Goal: Information Seeking & Learning: Learn about a topic

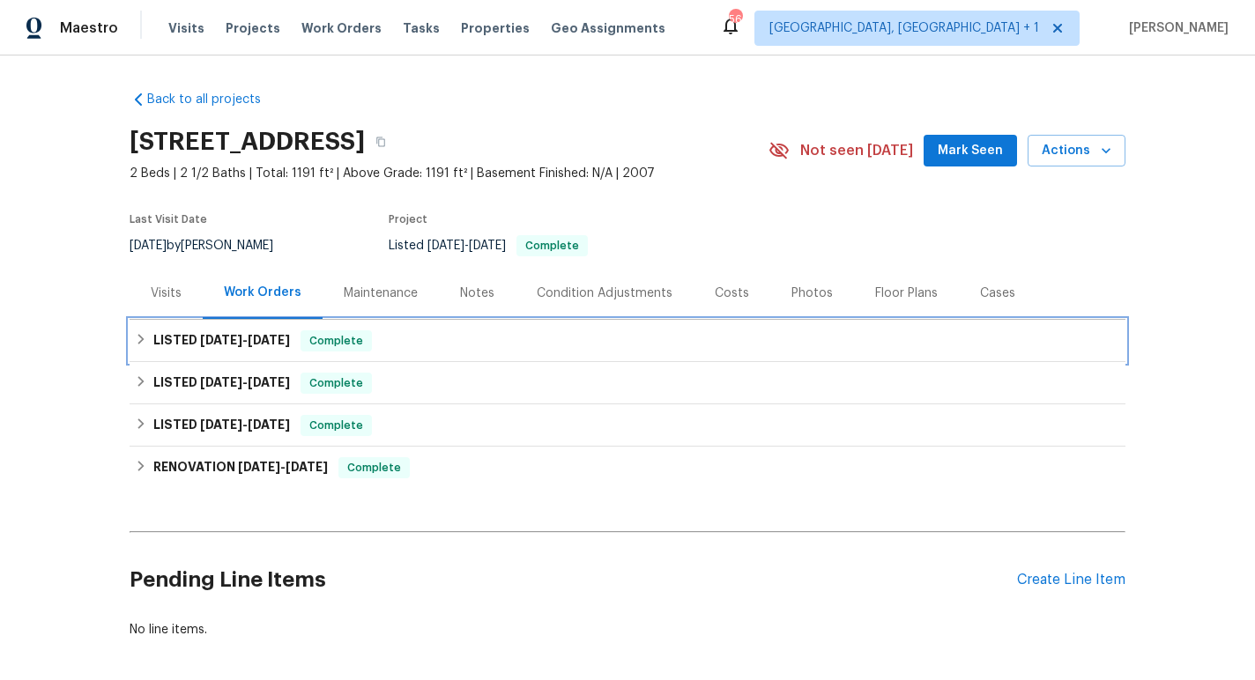
click at [456, 347] on div "LISTED [DATE] - [DATE] Complete" at bounding box center [627, 340] width 985 height 21
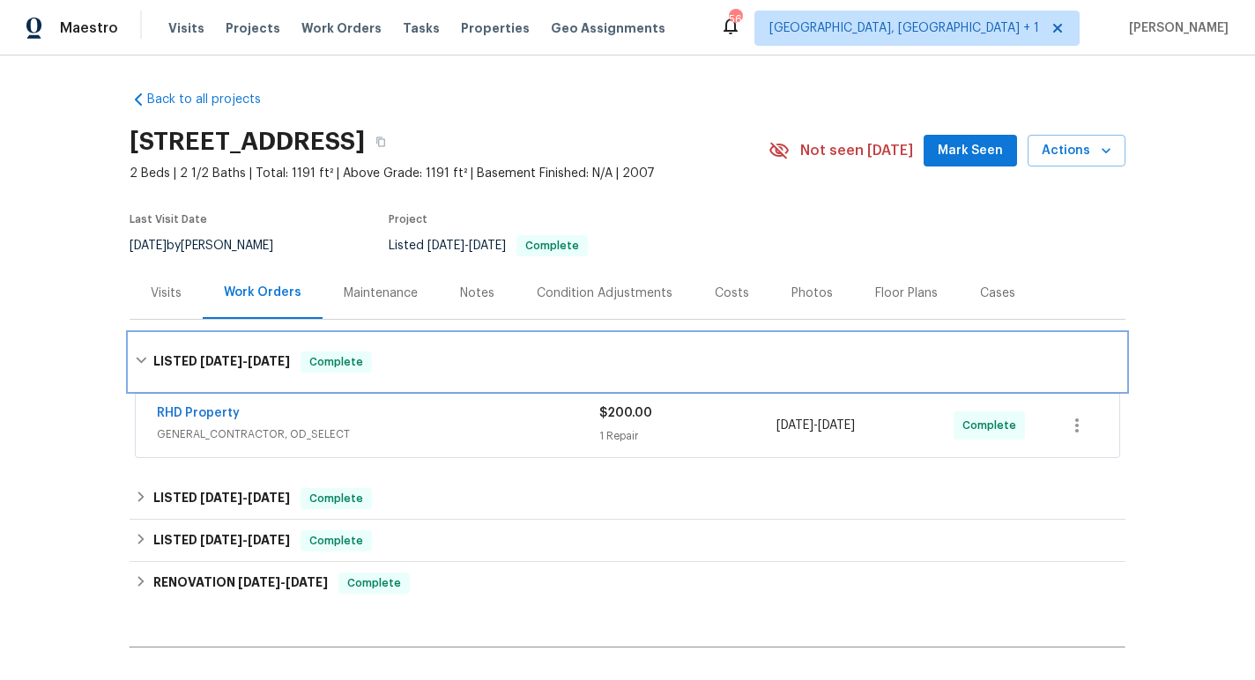
scroll to position [4, 0]
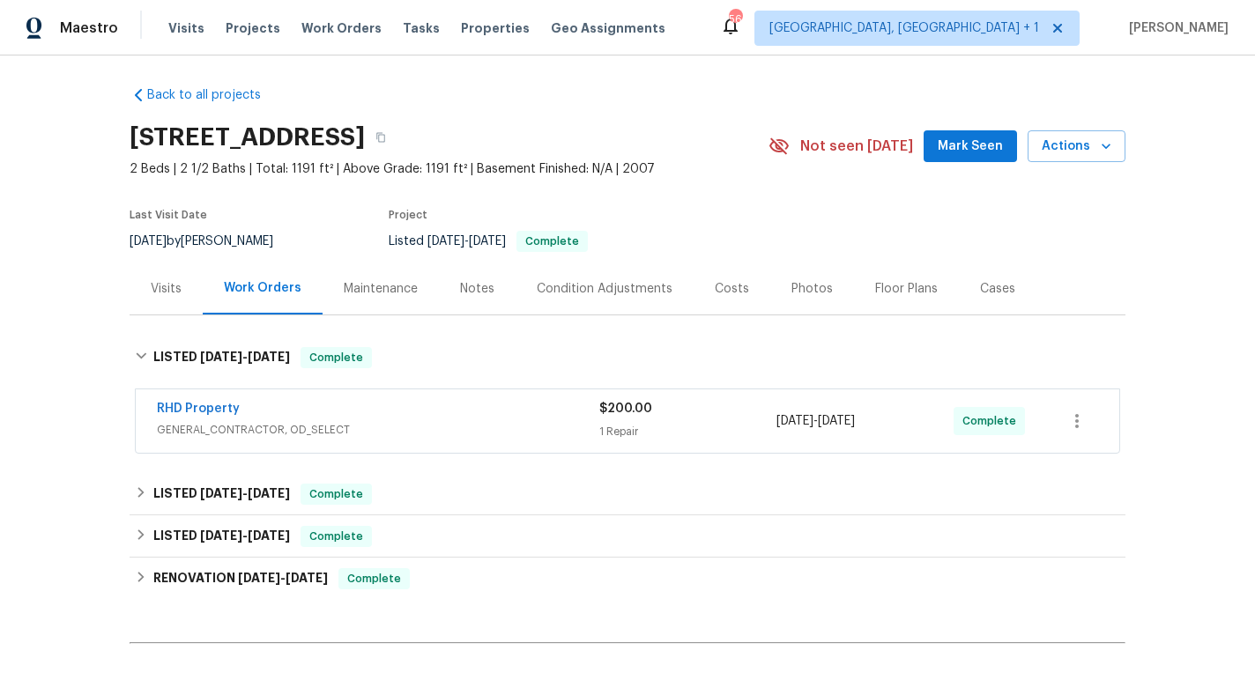
click at [411, 413] on div "RHD Property" at bounding box center [378, 410] width 442 height 21
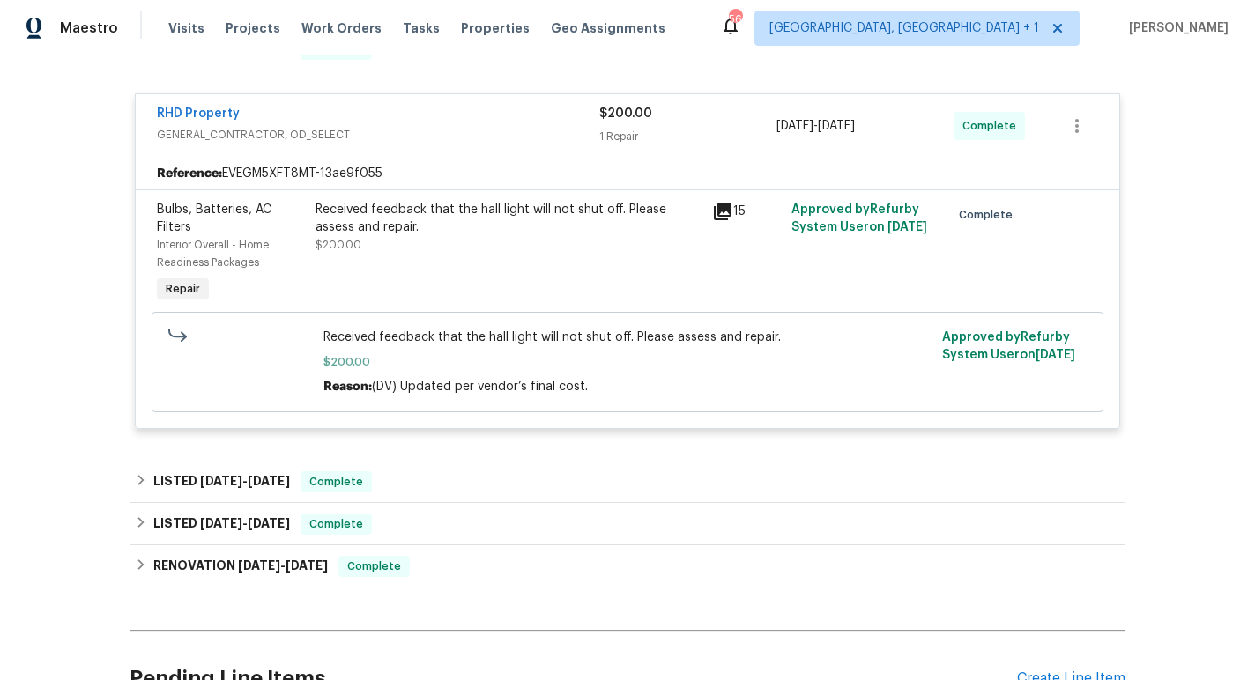
scroll to position [327, 0]
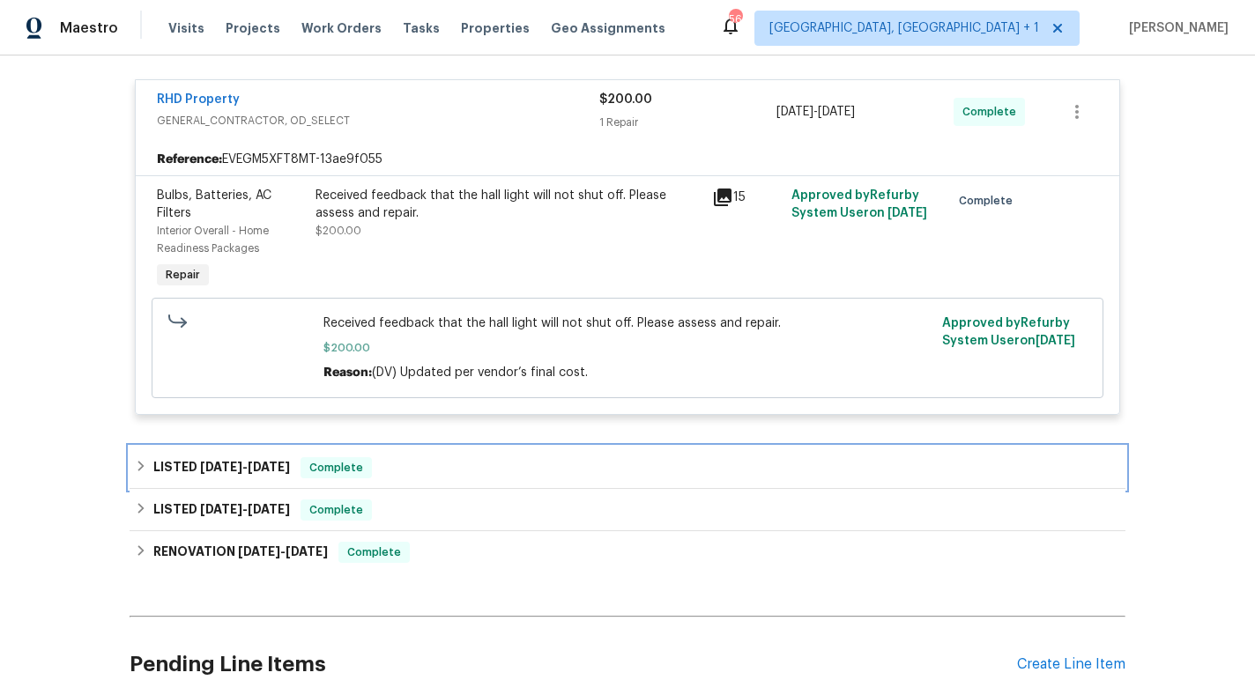
click at [410, 464] on div "LISTED [DATE] - [DATE] Complete" at bounding box center [627, 467] width 985 height 21
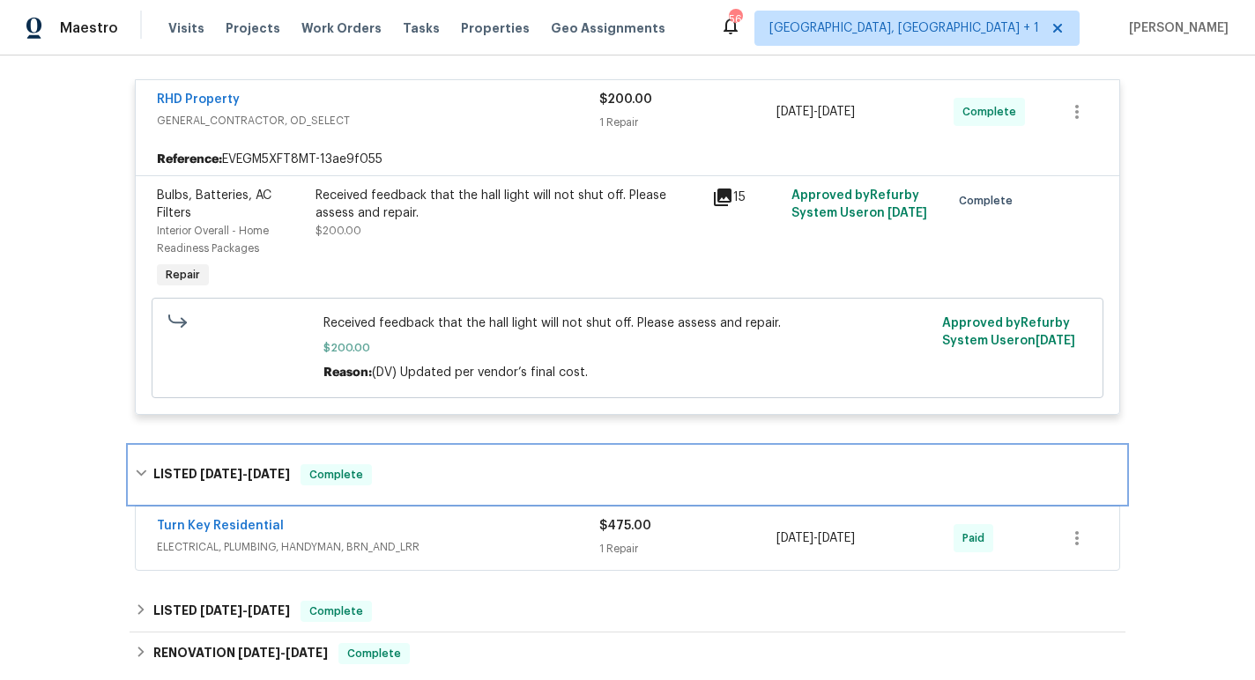
scroll to position [374, 0]
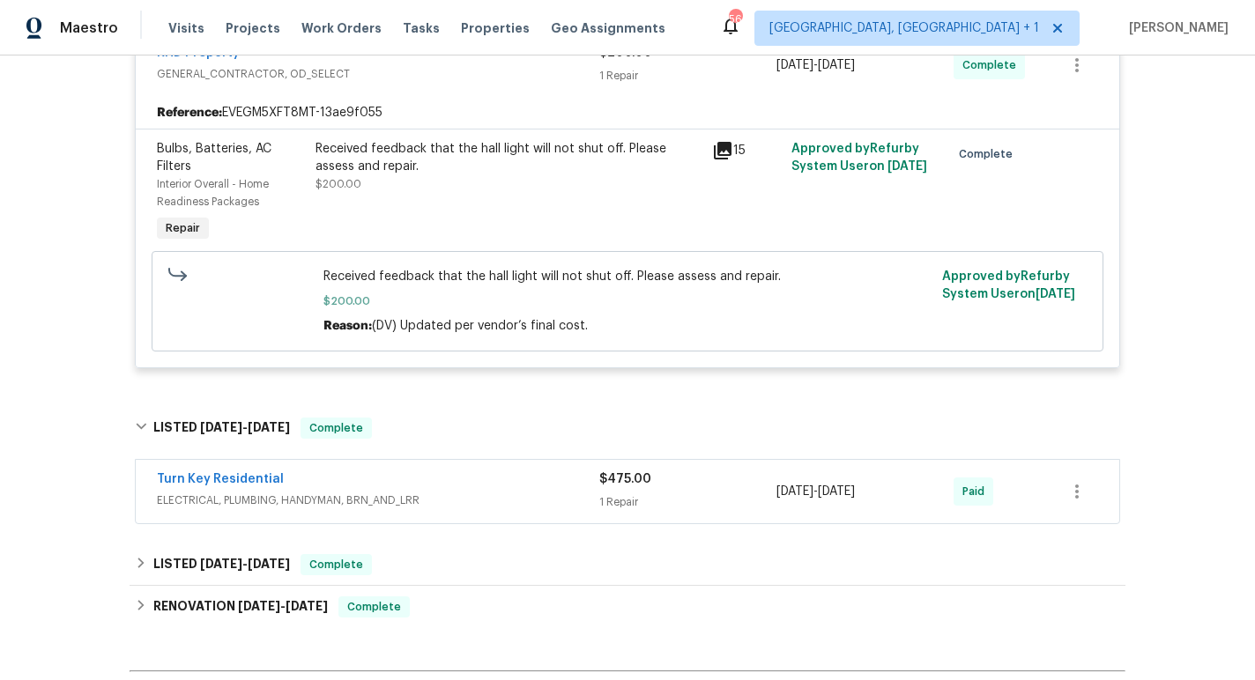
click at [489, 489] on div "Turn Key Residential" at bounding box center [378, 481] width 442 height 21
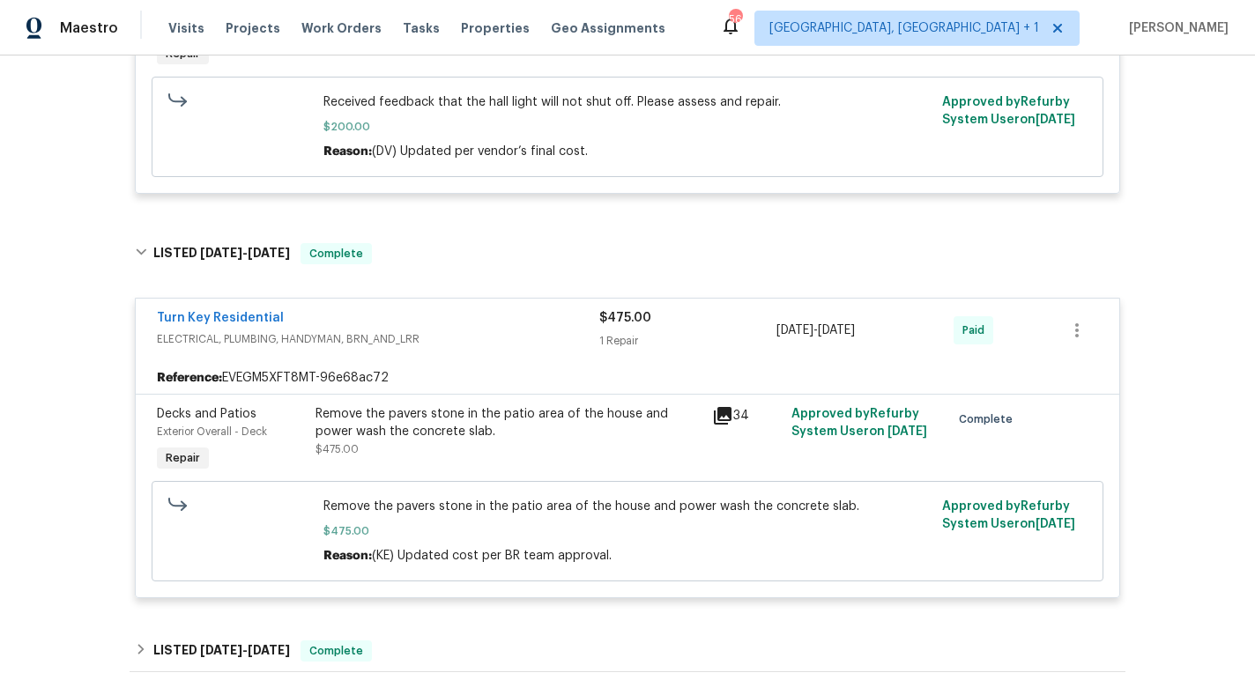
scroll to position [551, 0]
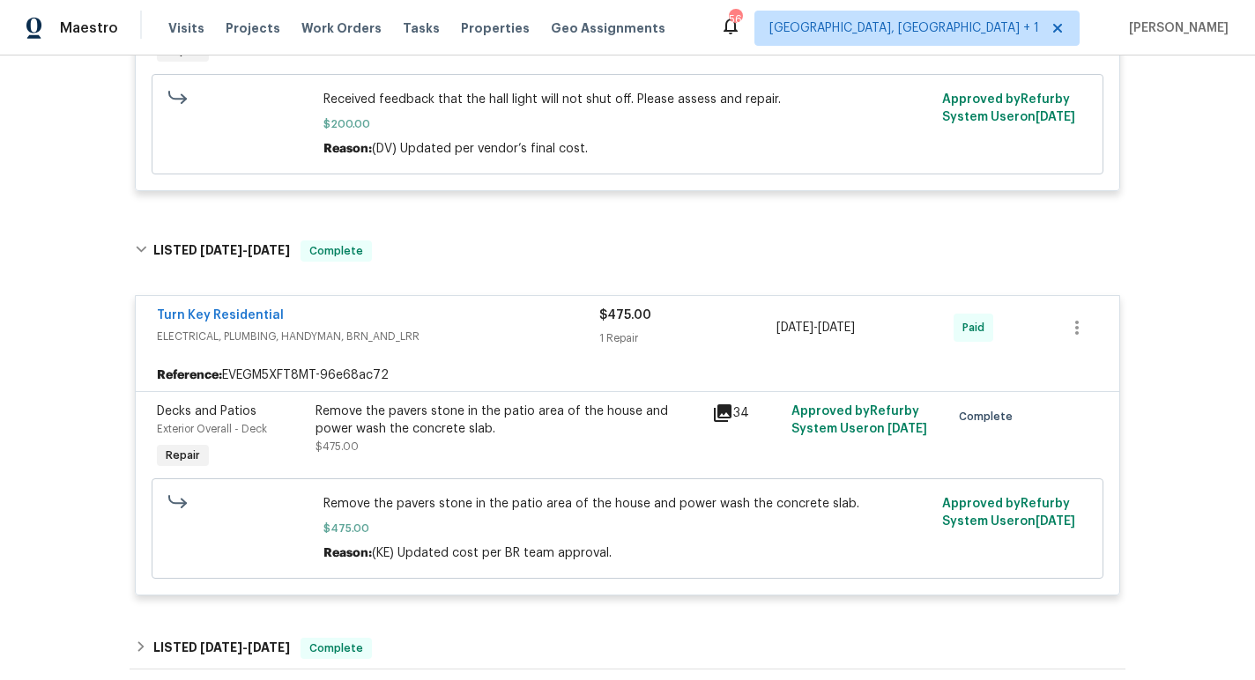
click at [724, 411] on icon at bounding box center [723, 414] width 18 height 18
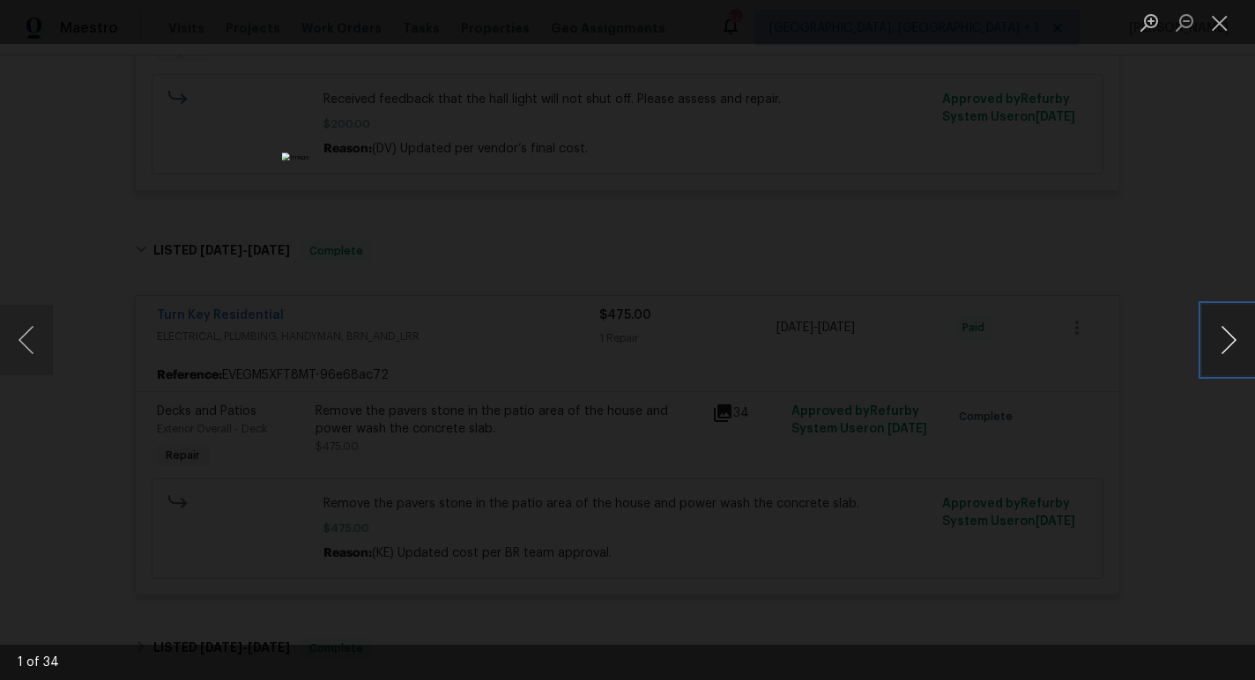
click at [1213, 352] on button "Next image" at bounding box center [1228, 340] width 53 height 71
